Goal: Information Seeking & Learning: Learn about a topic

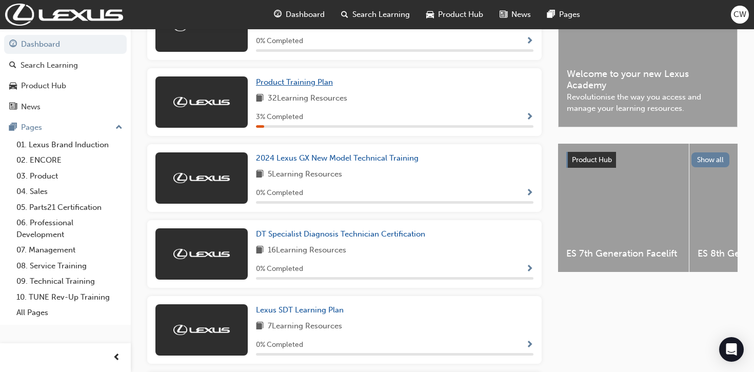
scroll to position [277, 0]
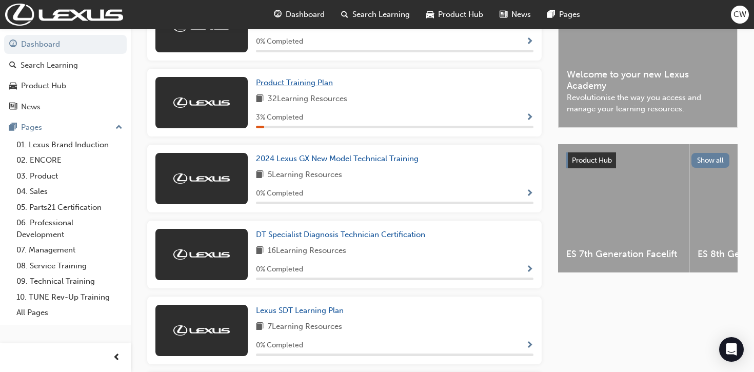
click at [290, 83] on span "Product Training Plan" at bounding box center [294, 82] width 77 height 9
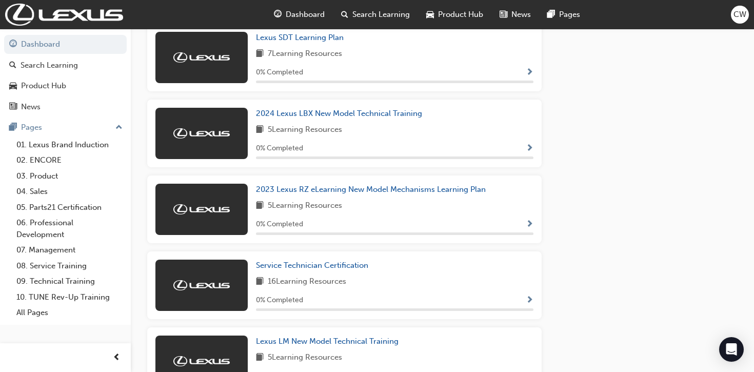
scroll to position [550, 0]
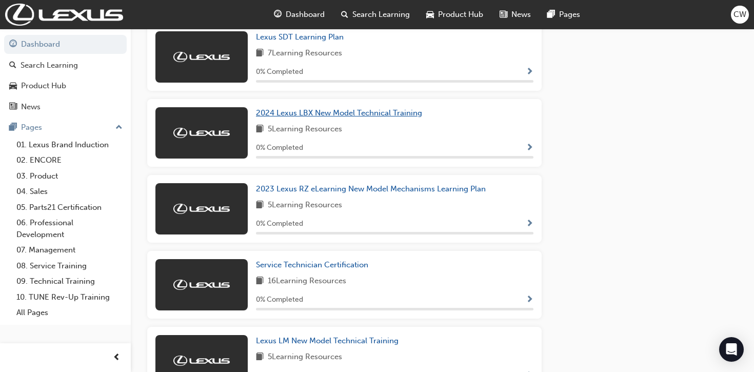
click at [329, 117] on span "2024 Lexus LBX New Model Technical Training" at bounding box center [339, 112] width 166 height 9
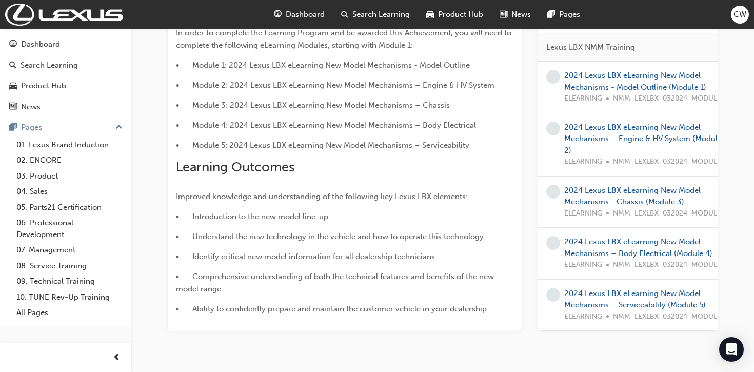
scroll to position [322, 0]
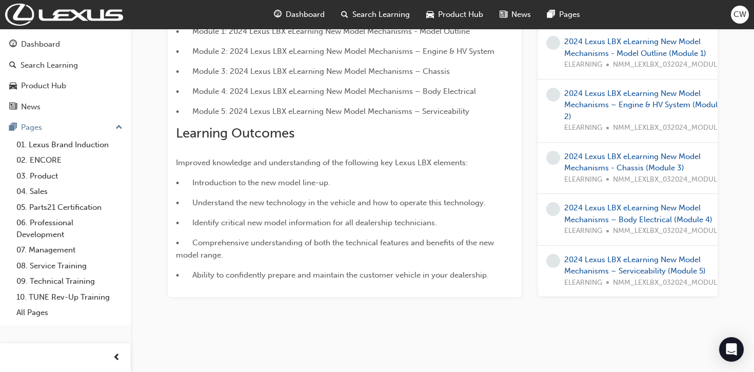
click at [148, 116] on div "2024 Lexus LBX New Model Technical Training Learning search page Learning plan …" at bounding box center [442, 26] width 615 height 639
click at [47, 265] on link "08. Service Training" at bounding box center [69, 266] width 114 height 16
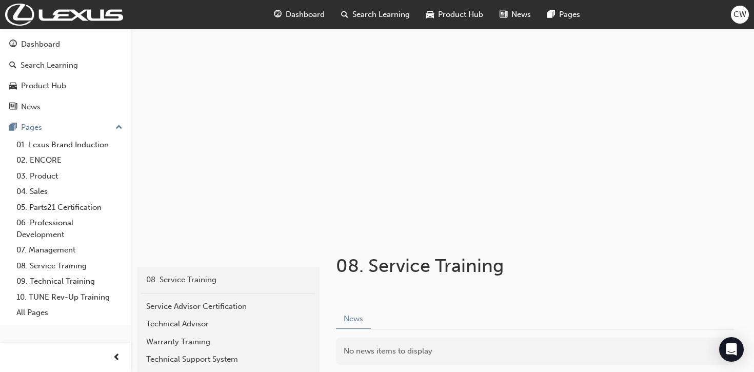
scroll to position [84, 0]
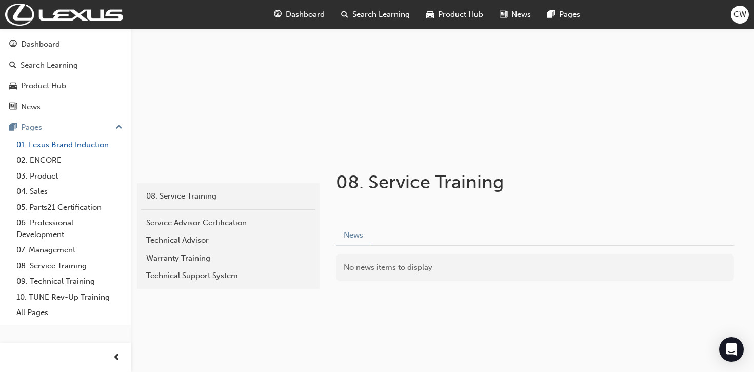
click at [54, 149] on link "01. Lexus Brand Induction" at bounding box center [69, 145] width 114 height 16
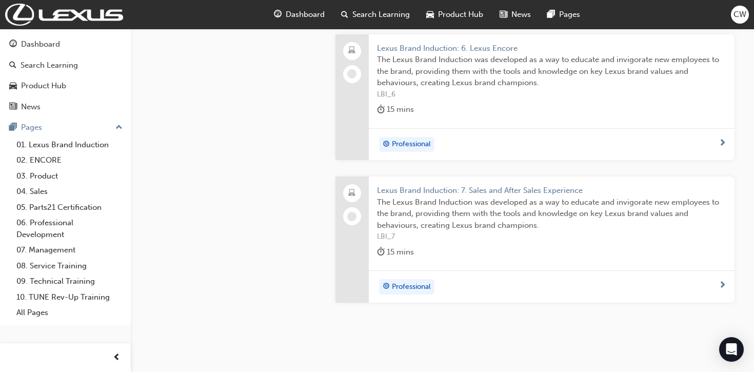
scroll to position [1014, 0]
